Goal: Task Accomplishment & Management: Complete application form

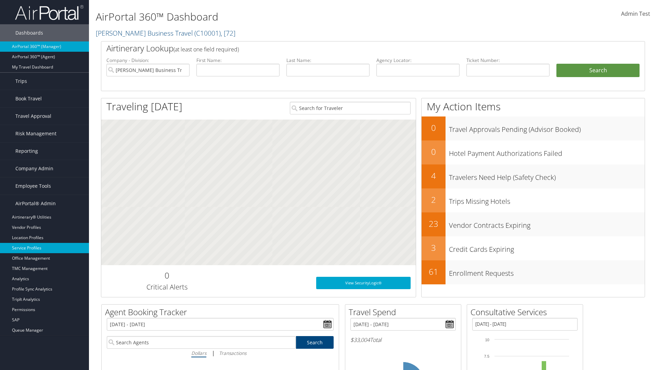
click at [45, 248] on link "Service Profiles" at bounding box center [44, 248] width 89 height 10
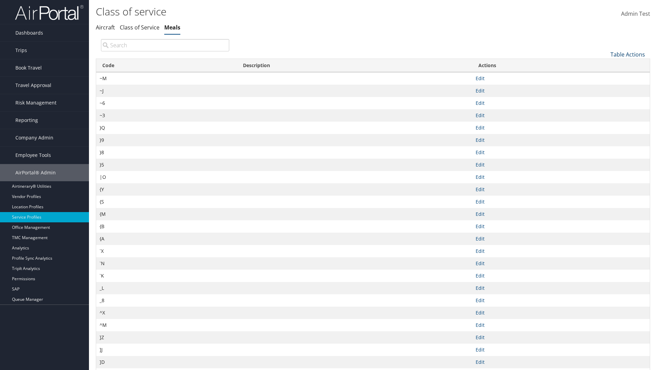
click at [628, 54] on link "Table Actions" at bounding box center [628, 55] width 35 height 8
click at [605, 65] on link "New Record" at bounding box center [605, 65] width 90 height 12
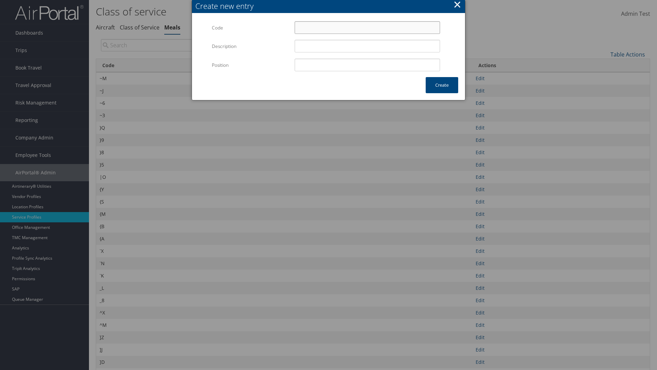
click at [367, 27] on input "Code" at bounding box center [367, 27] width 145 height 13
type input "*W"
click at [367, 65] on input "Position" at bounding box center [367, 65] width 145 height 13
type input "12"
type input "*W"
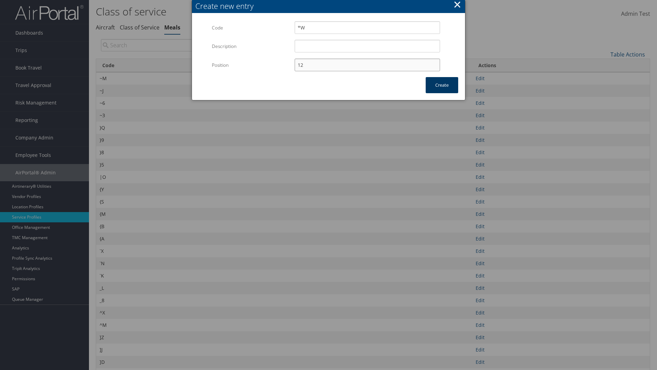
type input "12"
click at [442, 85] on button "Create" at bounding box center [442, 85] width 33 height 16
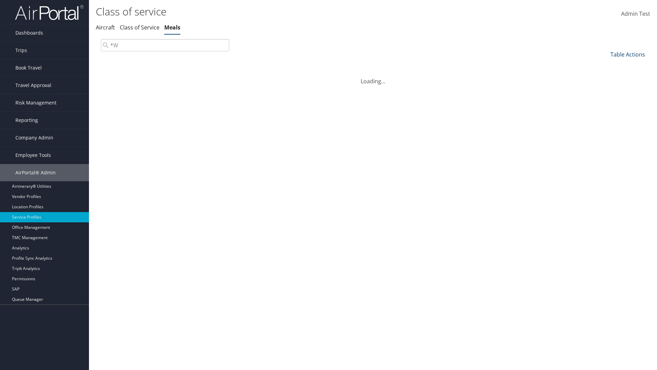
type input "*W"
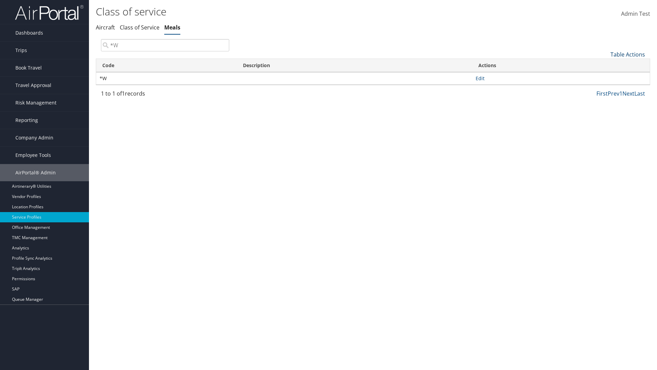
click at [628, 54] on link "Table Actions" at bounding box center [628, 55] width 35 height 8
click at [605, 88] on link "Column Visibility" at bounding box center [605, 89] width 90 height 12
click at [605, 65] on link "Code" at bounding box center [605, 66] width 90 height 12
click at [605, 77] on link "Description" at bounding box center [605, 78] width 90 height 12
click at [329, 185] on div at bounding box center [328, 185] width 657 height 370
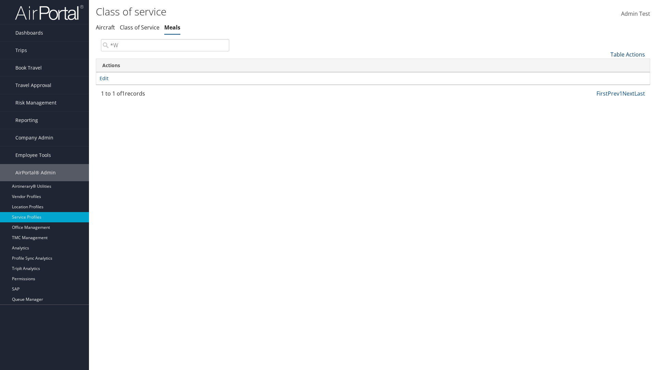
click at [628, 54] on link "Table Actions" at bounding box center [628, 55] width 35 height 8
click at [605, 88] on link "Column Visibility" at bounding box center [605, 89] width 90 height 12
click at [605, 65] on link "Code" at bounding box center [605, 66] width 90 height 12
click at [605, 77] on link "Description" at bounding box center [605, 78] width 90 height 12
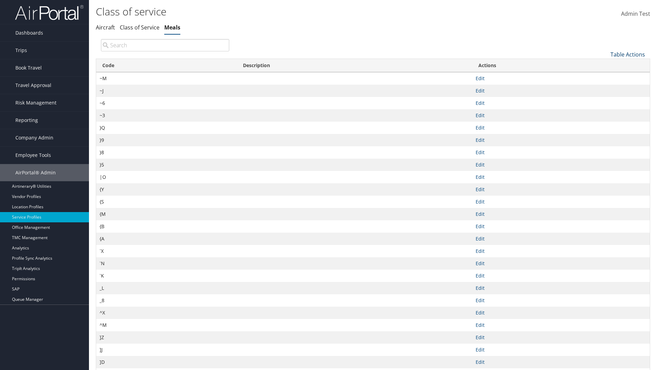
click at [628, 54] on link "Table Actions" at bounding box center [628, 55] width 35 height 8
click at [605, 76] on link "Download Report" at bounding box center [605, 77] width 90 height 12
